Goal: Navigation & Orientation: Find specific page/section

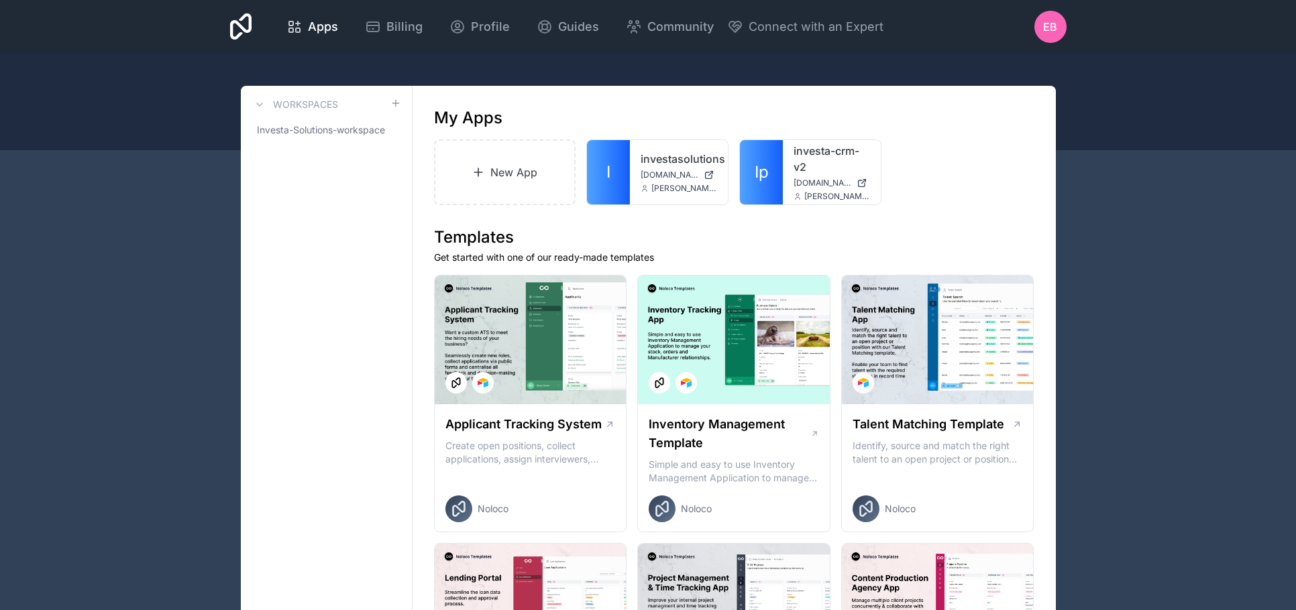
click at [0, 0] on div at bounding box center [0, 0] width 0 height 0
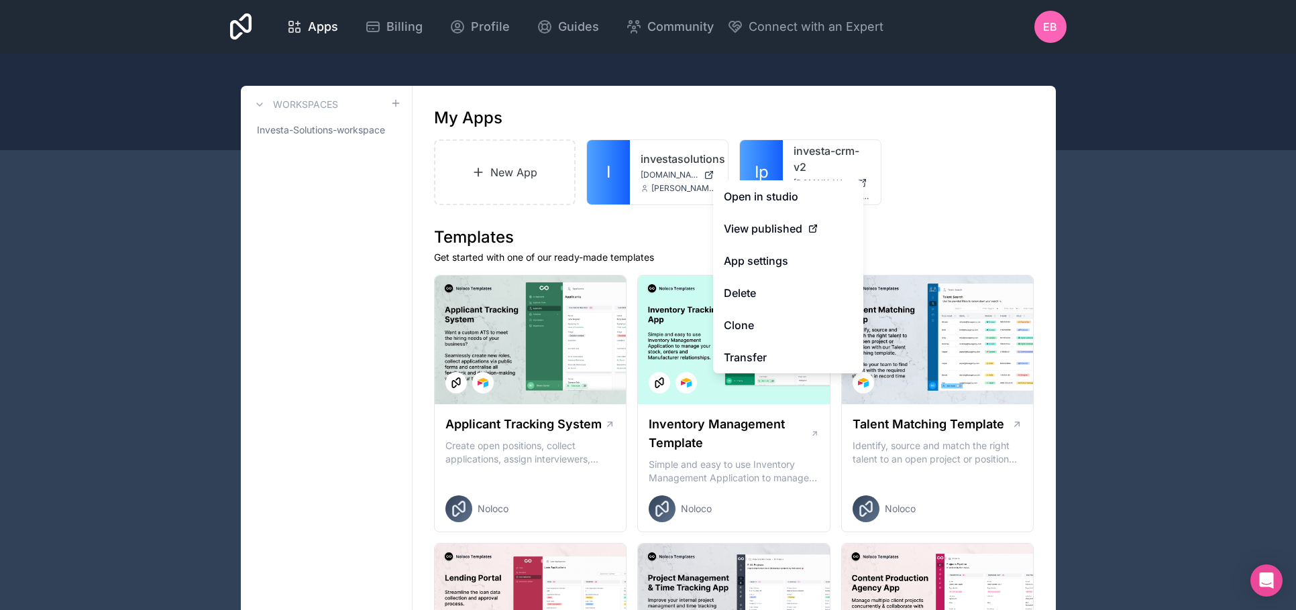
click at [761, 264] on link "App settings" at bounding box center [788, 261] width 150 height 32
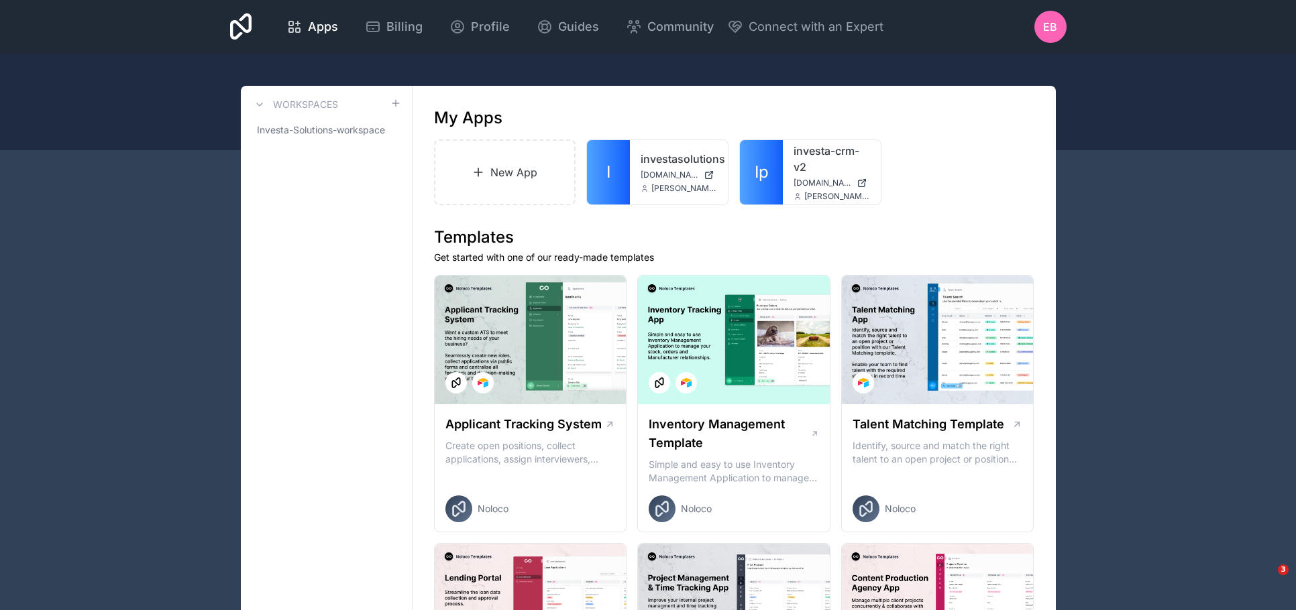
click at [792, 186] on div "investa-crm-v2 [DOMAIN_NAME] [PERSON_NAME][DOMAIN_NAME][EMAIL_ADDRESS][PERSON_N…" at bounding box center [832, 172] width 98 height 64
click at [794, 186] on span "[DOMAIN_NAME]" at bounding box center [823, 183] width 58 height 11
click at [0, 0] on icon at bounding box center [0, 0] width 0 height 0
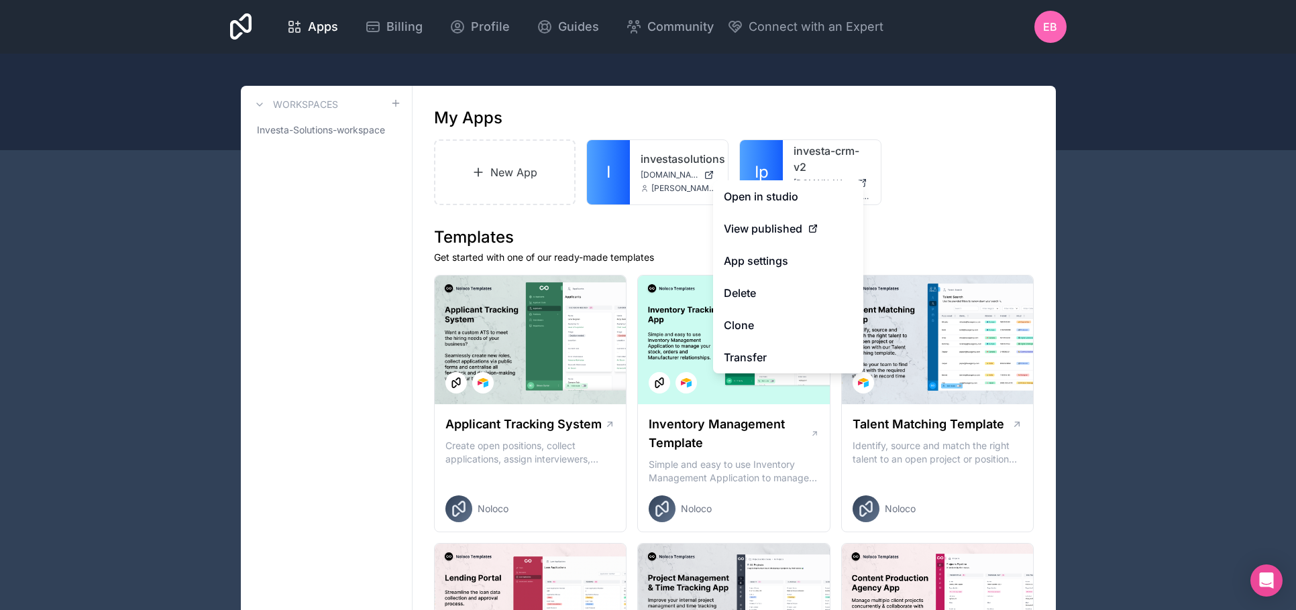
click at [773, 250] on link "App settings" at bounding box center [788, 261] width 150 height 32
